Goal: Task Accomplishment & Management: Use online tool/utility

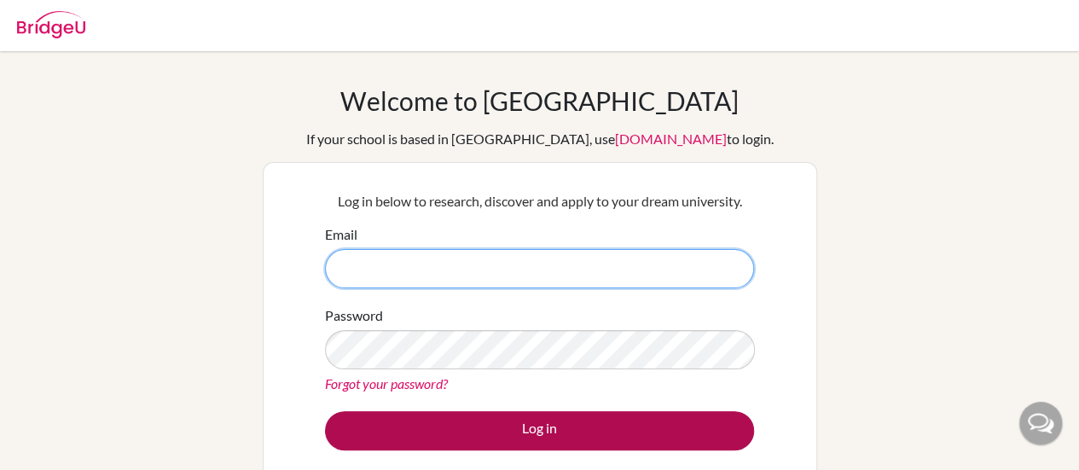
type input "[EMAIL_ADDRESS][DOMAIN_NAME]"
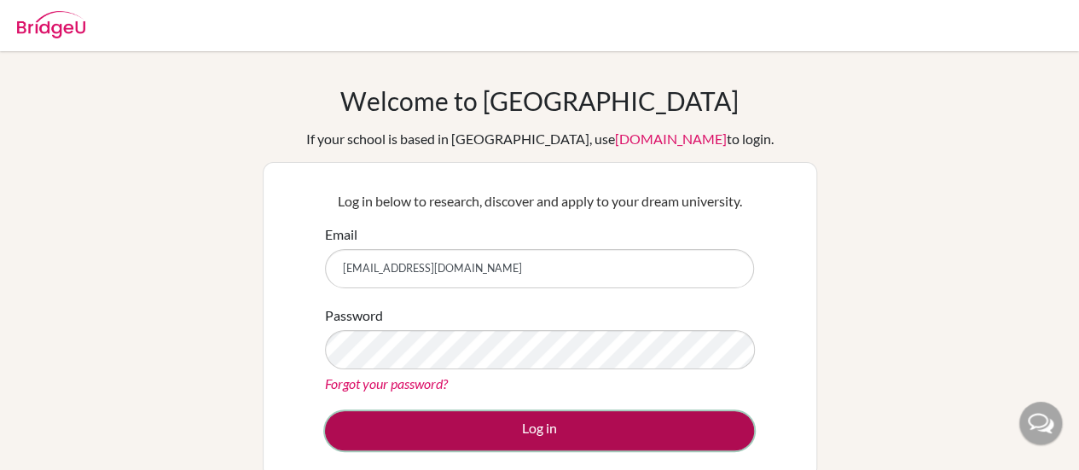
click at [525, 419] on button "Log in" at bounding box center [539, 430] width 429 height 39
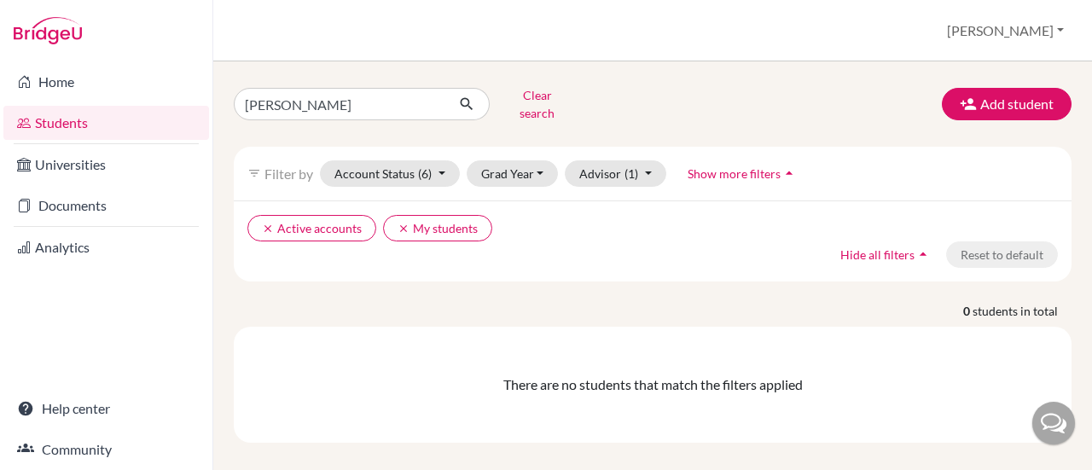
click at [89, 206] on link "Documents" at bounding box center [106, 206] width 206 height 34
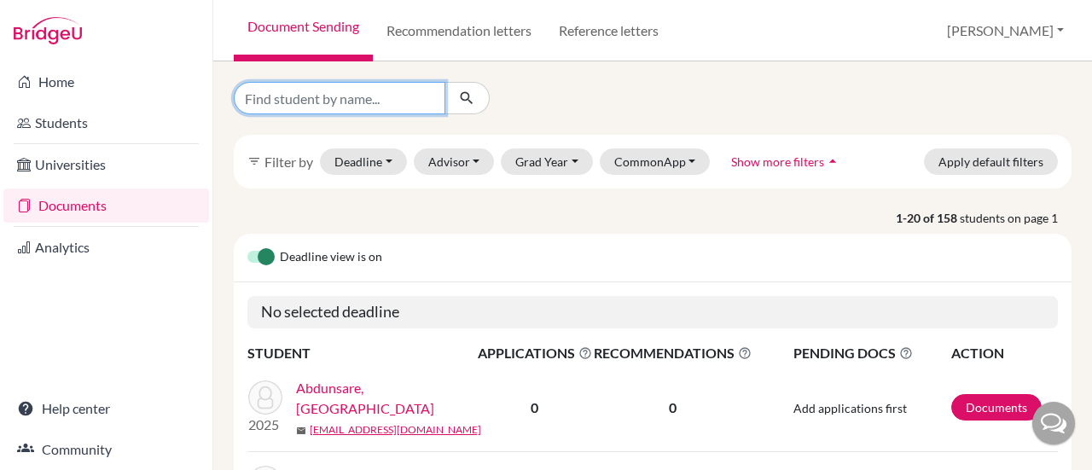
click at [317, 95] on input "Find student by name..." at bounding box center [340, 98] width 212 height 32
type input "kanyi"
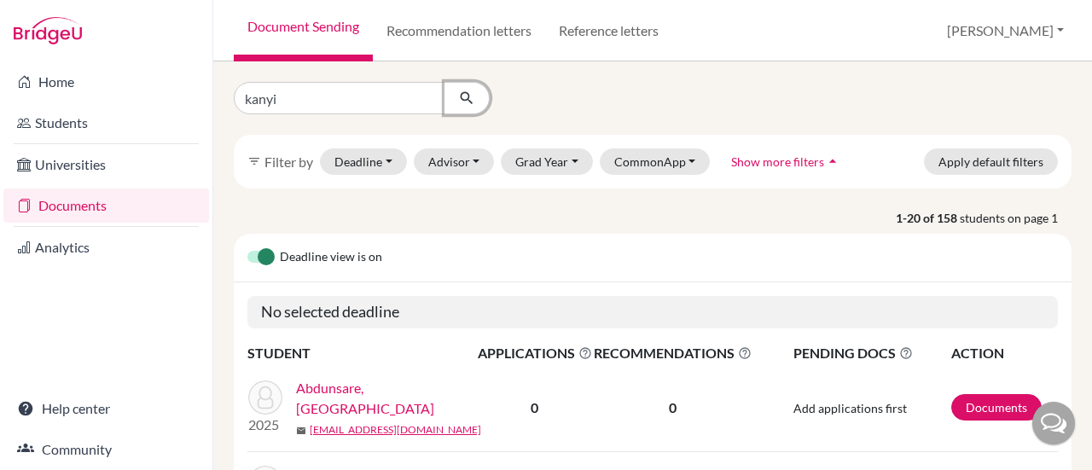
click at [459, 101] on icon "submit" at bounding box center [466, 98] width 17 height 17
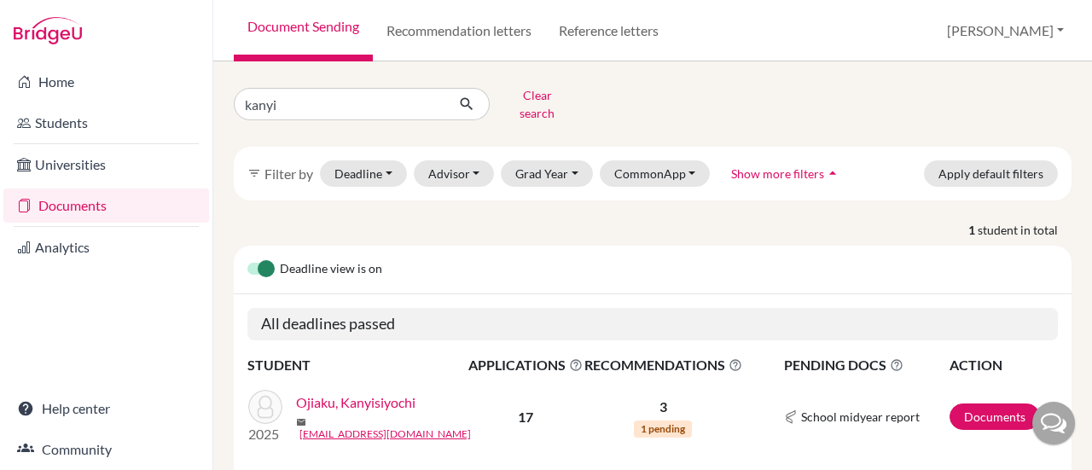
scroll to position [43, 0]
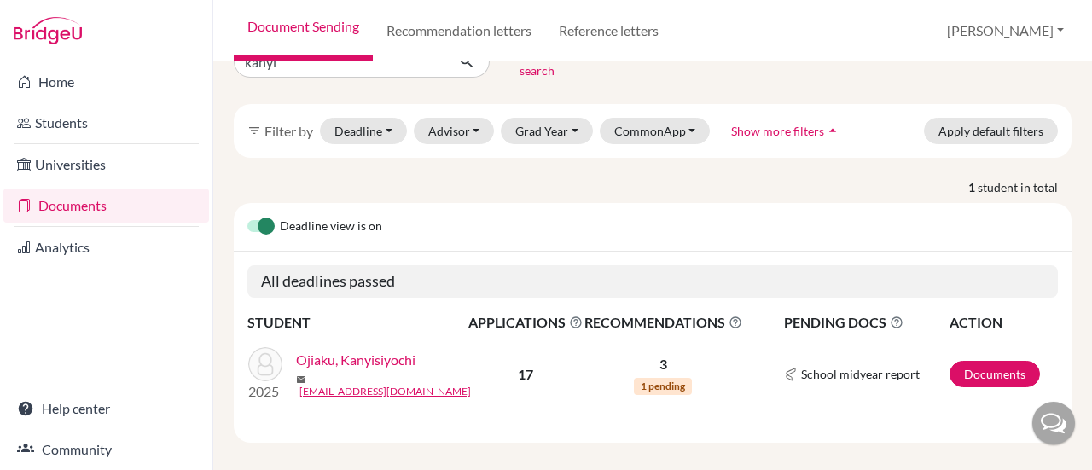
click at [409, 350] on link "Ojiaku, Kanyisiyochi" at bounding box center [355, 360] width 119 height 20
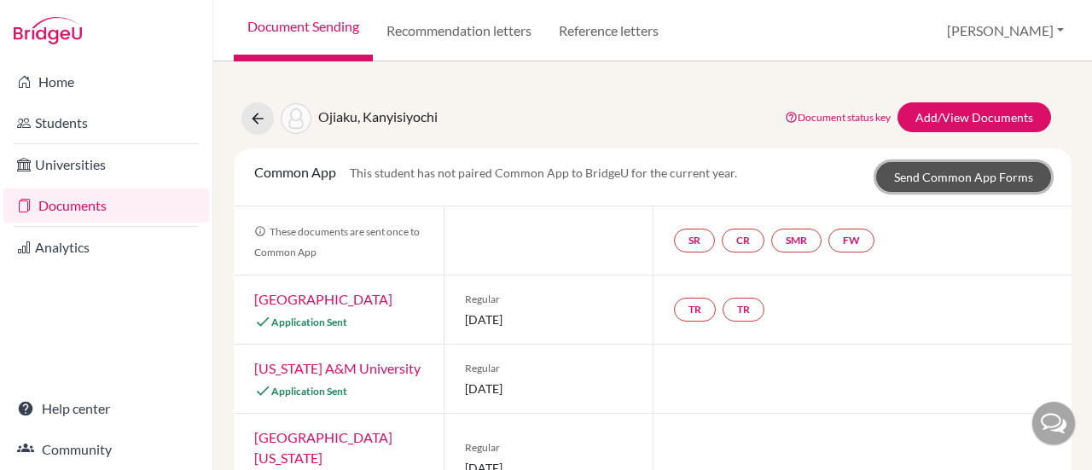
click at [920, 180] on link "Send Common App Forms" at bounding box center [963, 177] width 175 height 30
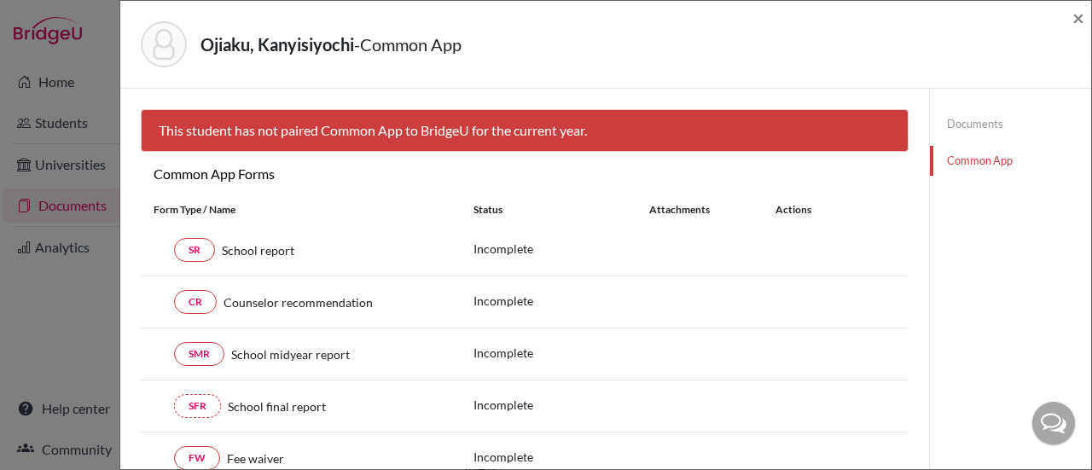
click at [964, 120] on link "Documents" at bounding box center [1010, 124] width 161 height 30
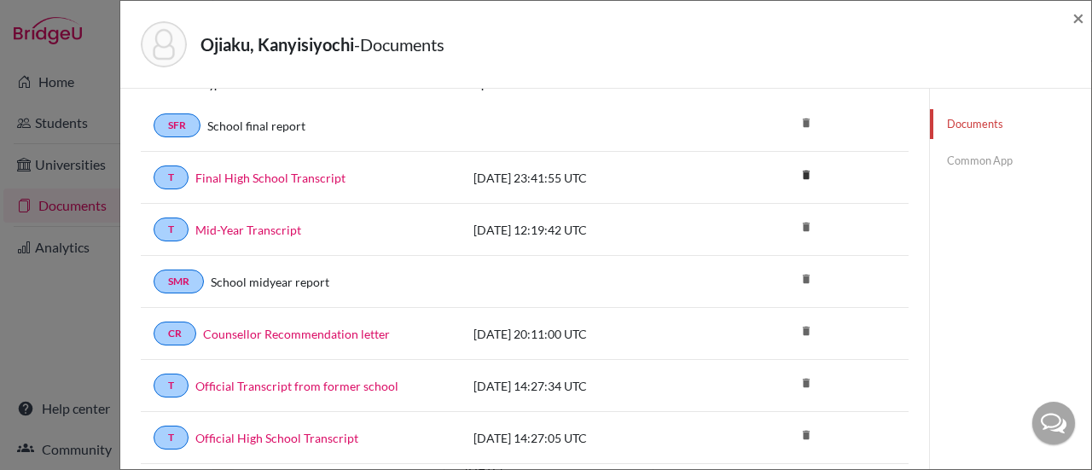
scroll to position [73, 0]
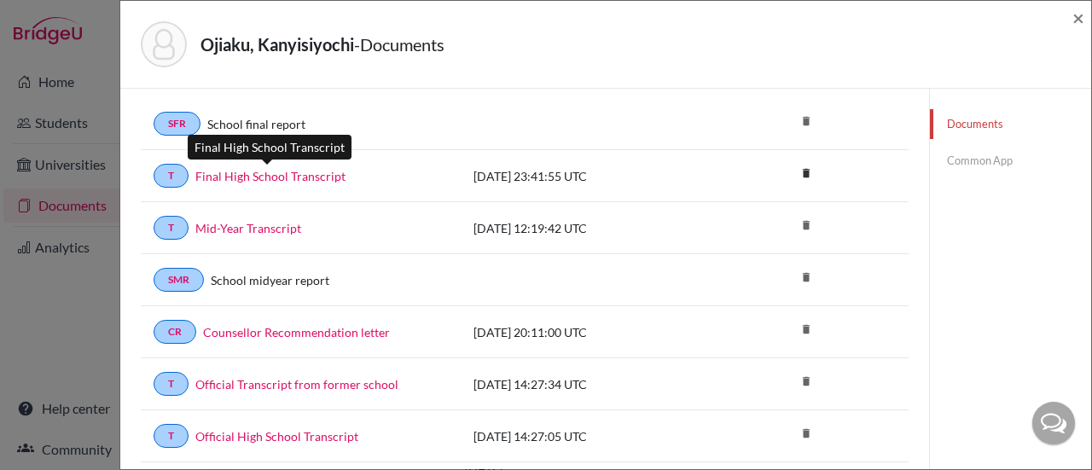
click at [299, 177] on link "Final High School Transcript" at bounding box center [270, 176] width 150 height 18
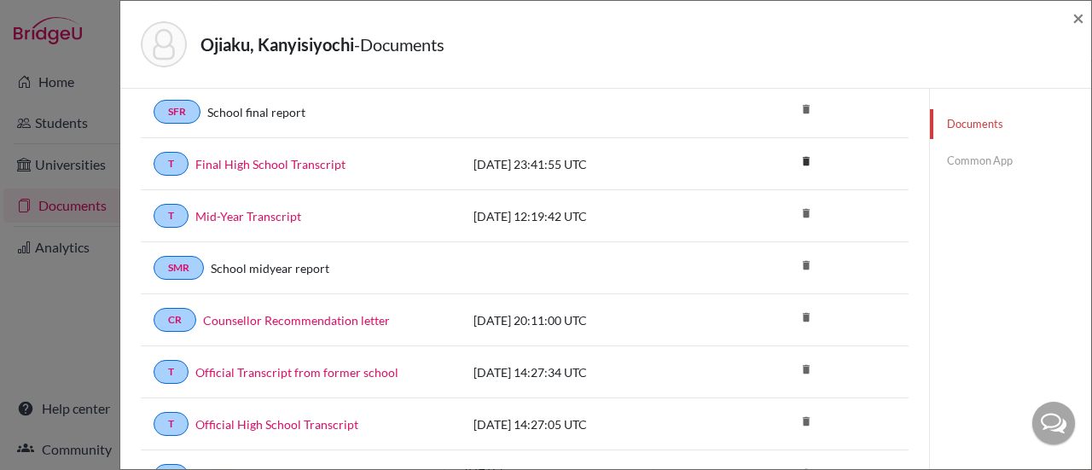
scroll to position [0, 0]
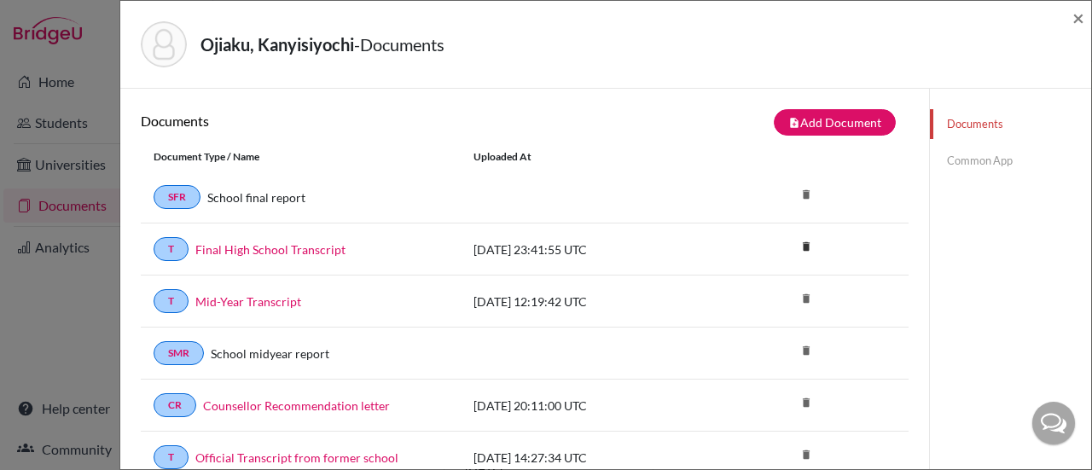
click at [954, 158] on link "Common App" at bounding box center [1010, 161] width 161 height 30
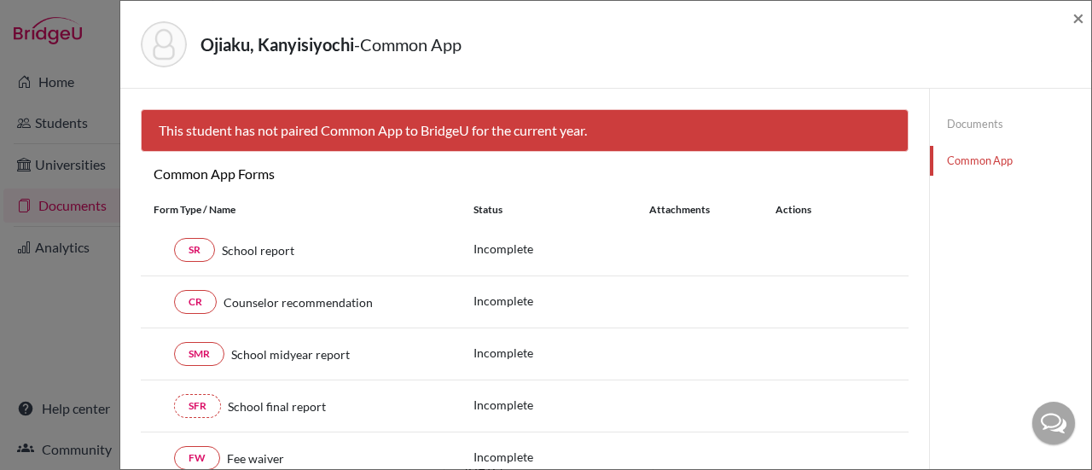
click at [1087, 20] on div "Ojiaku, Kanyisiyochi - Common App ×" at bounding box center [605, 45] width 971 height 88
click at [1080, 18] on span "×" at bounding box center [1078, 17] width 12 height 25
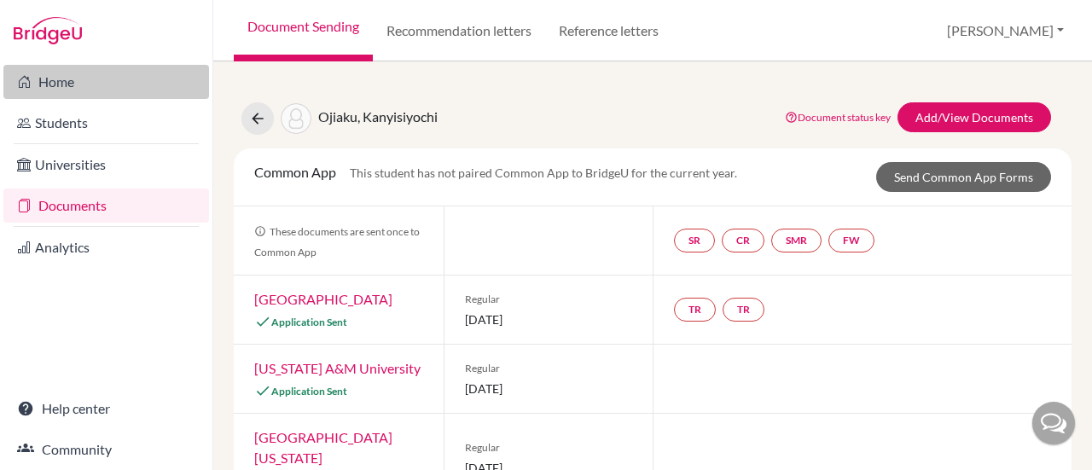
click at [73, 91] on link "Home" at bounding box center [106, 82] width 206 height 34
